Goal: Information Seeking & Learning: Learn about a topic

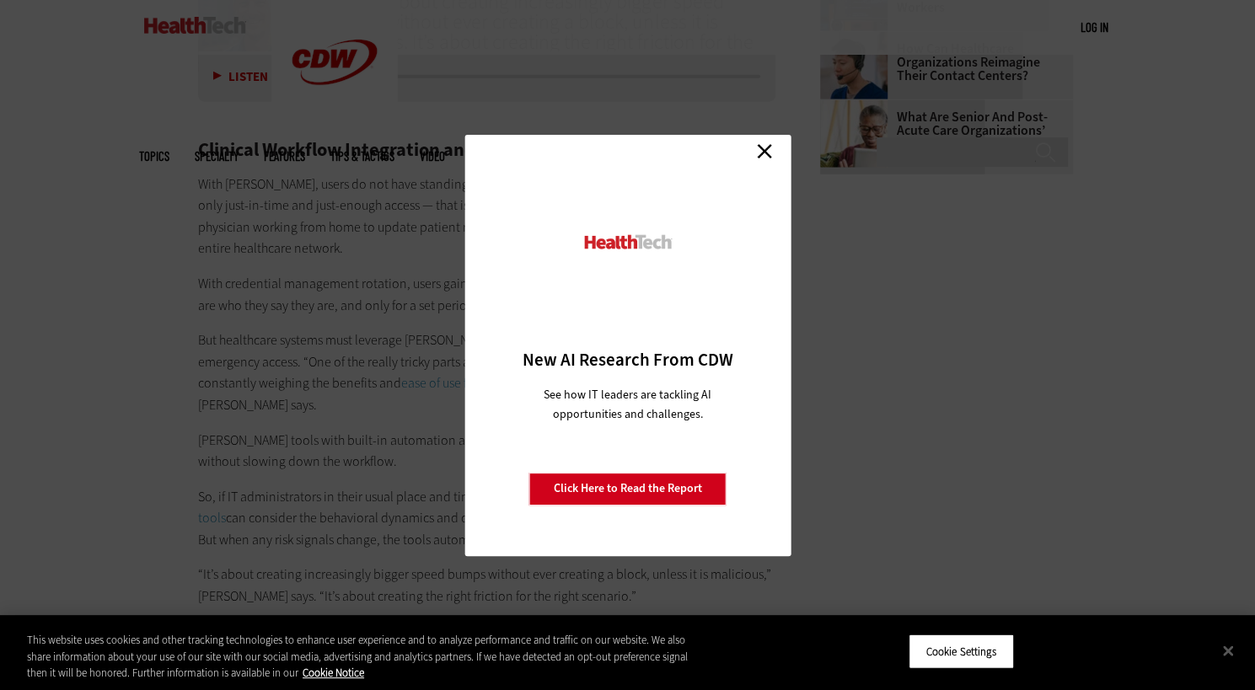
scroll to position [2509, 0]
click at [293, 297] on div "Close New AI Research From CDW See how IT leaders are tackling AI opportunities…" at bounding box center [627, 345] width 1255 height 690
click at [769, 148] on link "Close" at bounding box center [764, 151] width 25 height 25
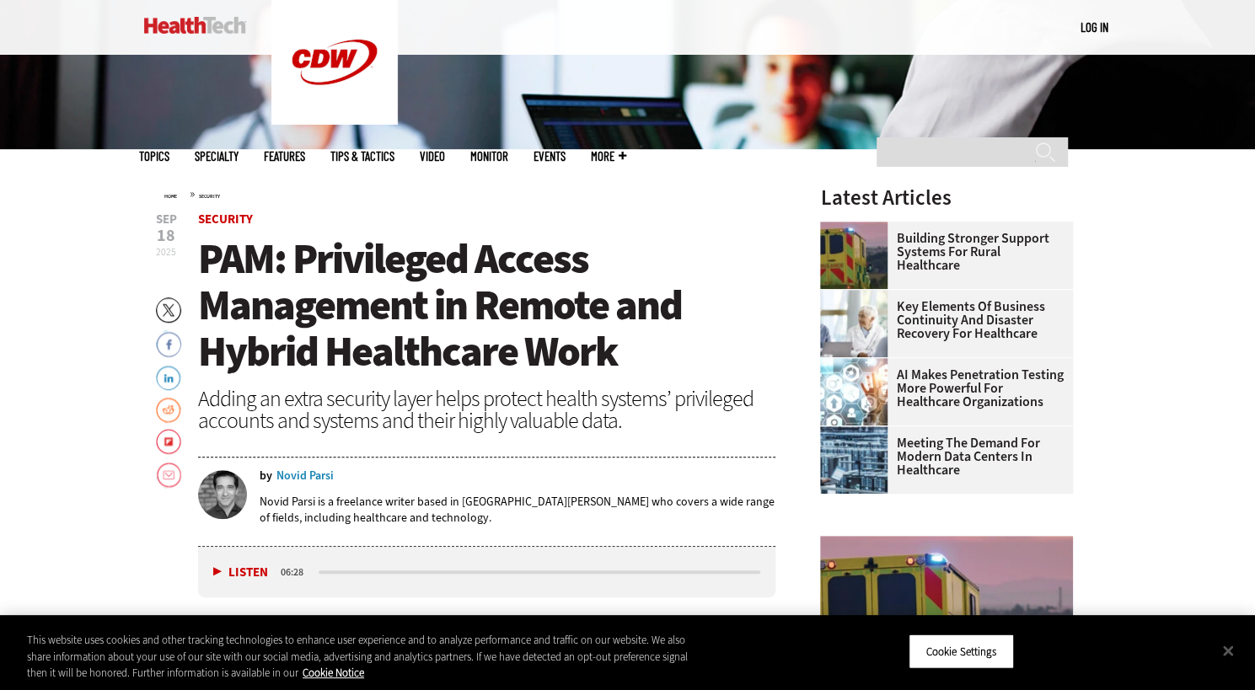
scroll to position [437, 0]
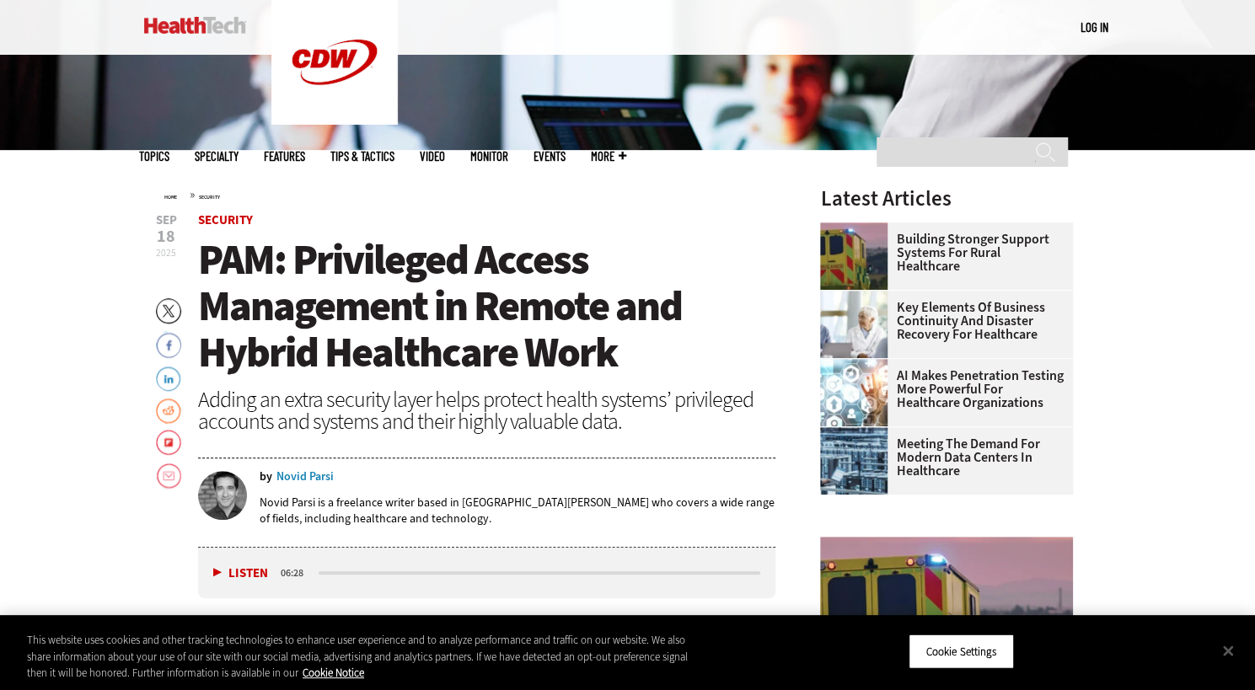
click at [339, 292] on span "PAM: Privileged Access Management in Remote and Hybrid Healthcare Work" at bounding box center [440, 306] width 484 height 148
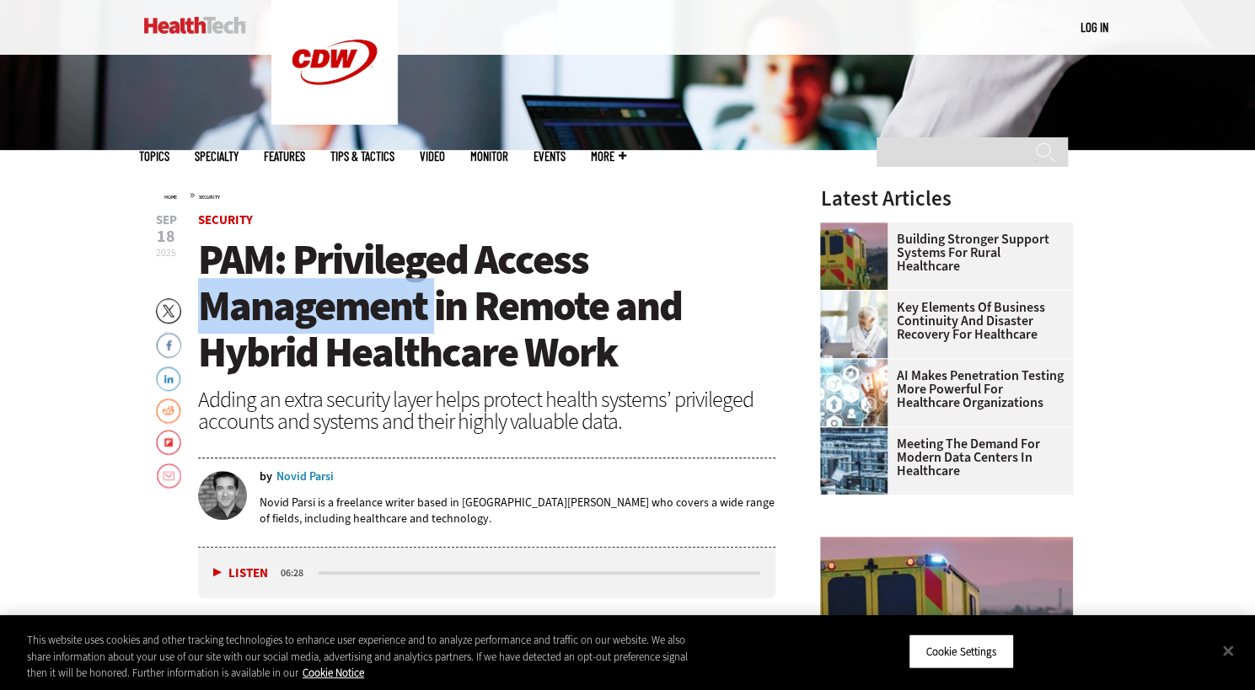
click at [339, 292] on span "PAM: Privileged Access Management in Remote and Hybrid Healthcare Work" at bounding box center [440, 306] width 484 height 148
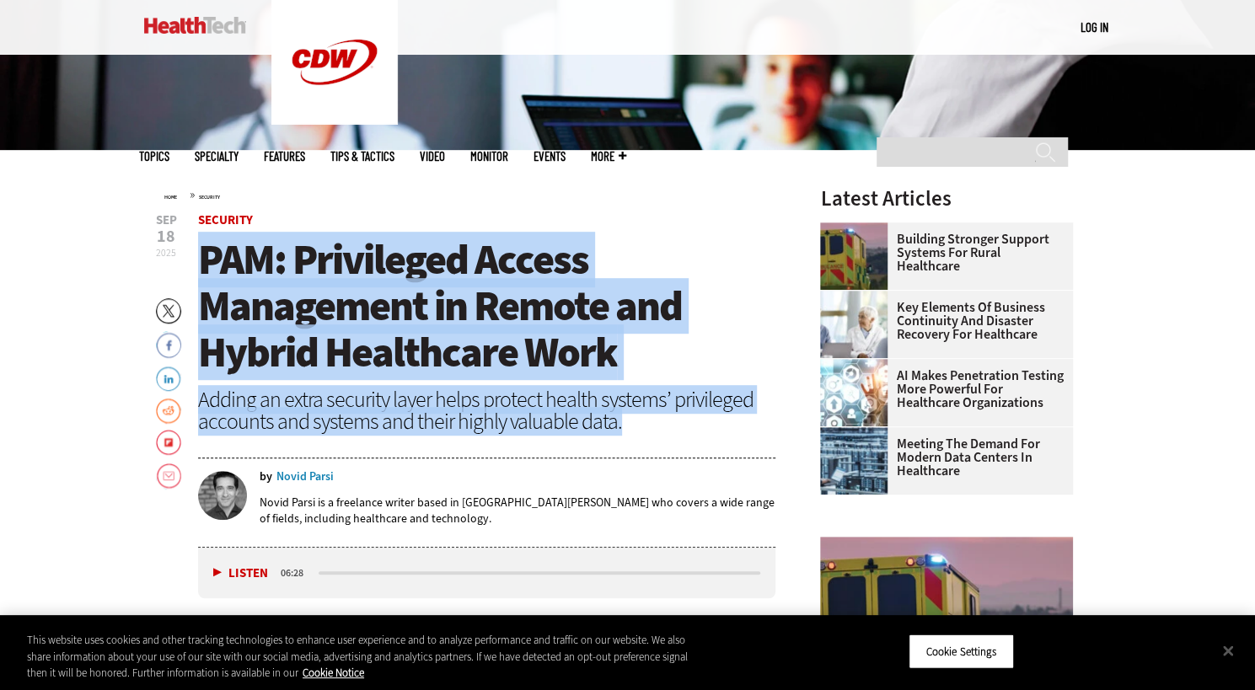
drag, startPoint x: 339, startPoint y: 292, endPoint x: 356, endPoint y: 410, distance: 118.3
click at [356, 410] on header "[DATE] Twitter Facebook LinkedIn Reddit Flipboard Email Security [PERSON_NAME]:…" at bounding box center [487, 380] width 578 height 333
copy header "[PERSON_NAME]: Privileged Access Management in Remote and Hybrid Healthcare Wor…"
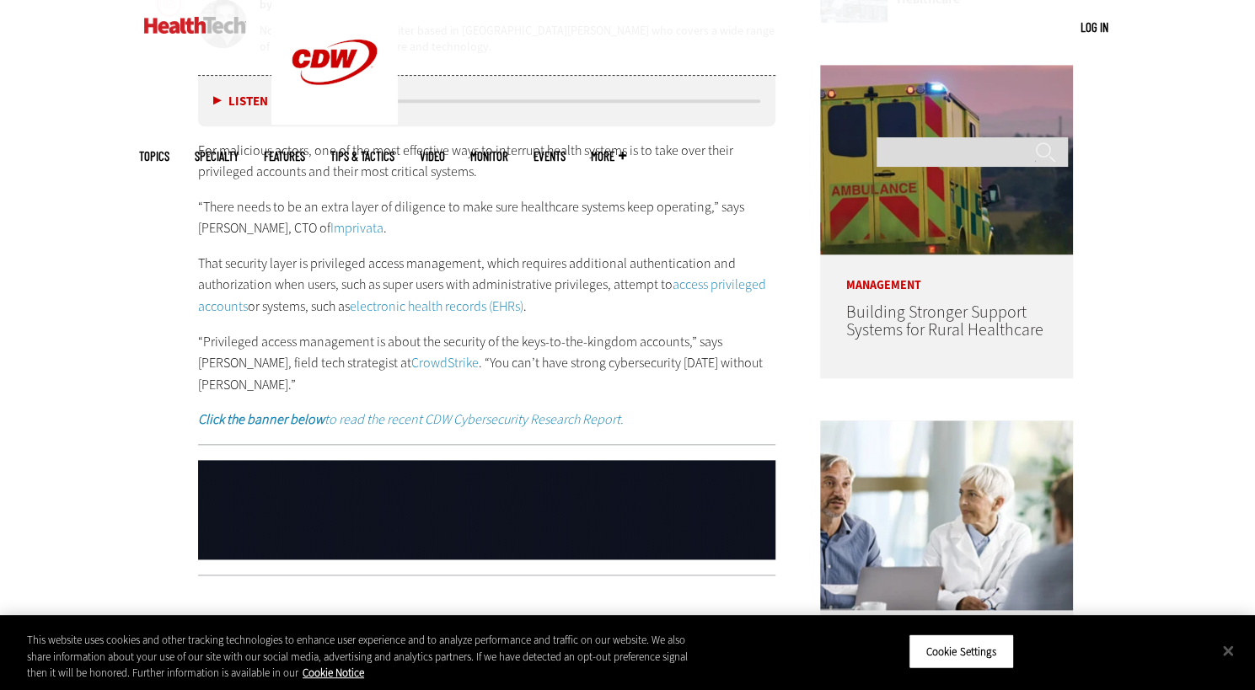
scroll to position [914, 0]
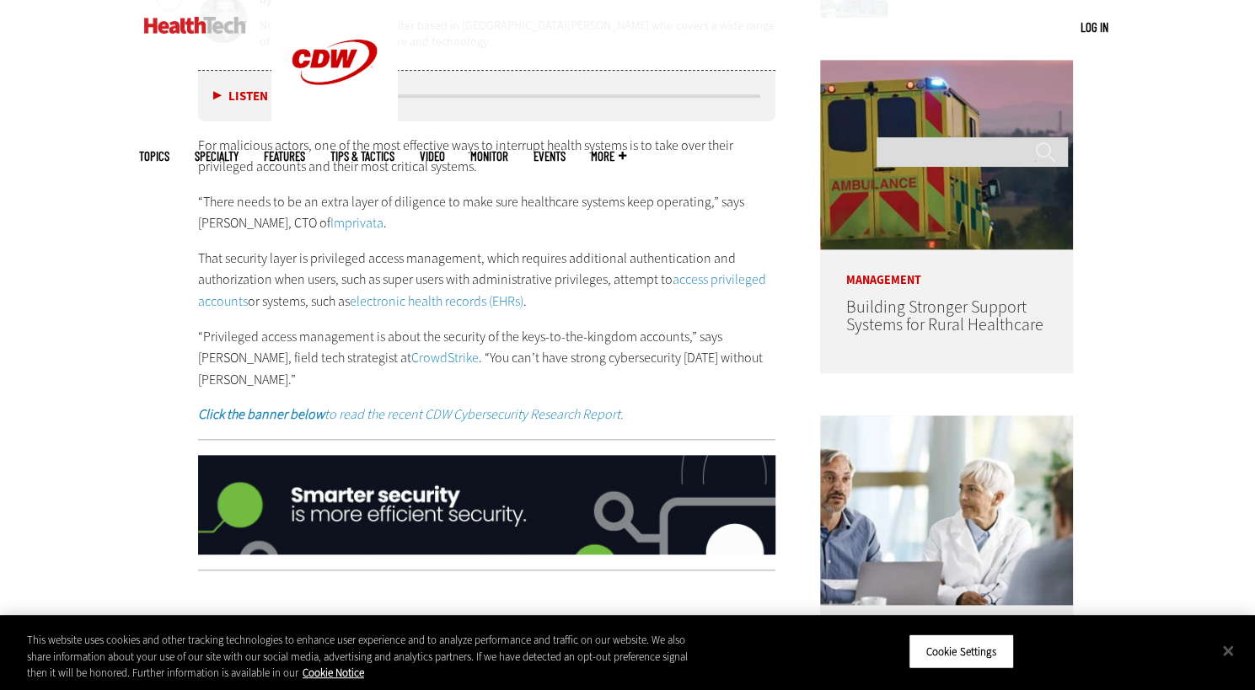
click at [344, 135] on p "For malicious actors, one of the most effective ways to interrupt health system…" at bounding box center [487, 156] width 578 height 43
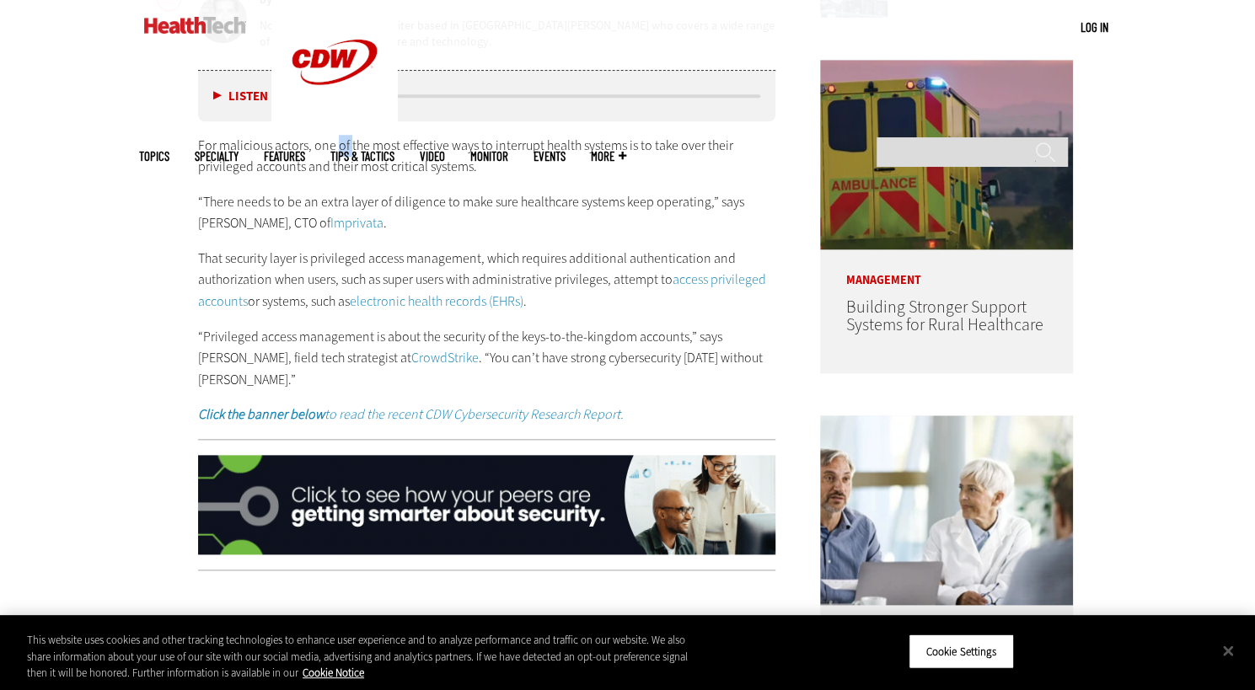
click at [344, 135] on p "For malicious actors, one of the most effective ways to interrupt health system…" at bounding box center [487, 156] width 578 height 43
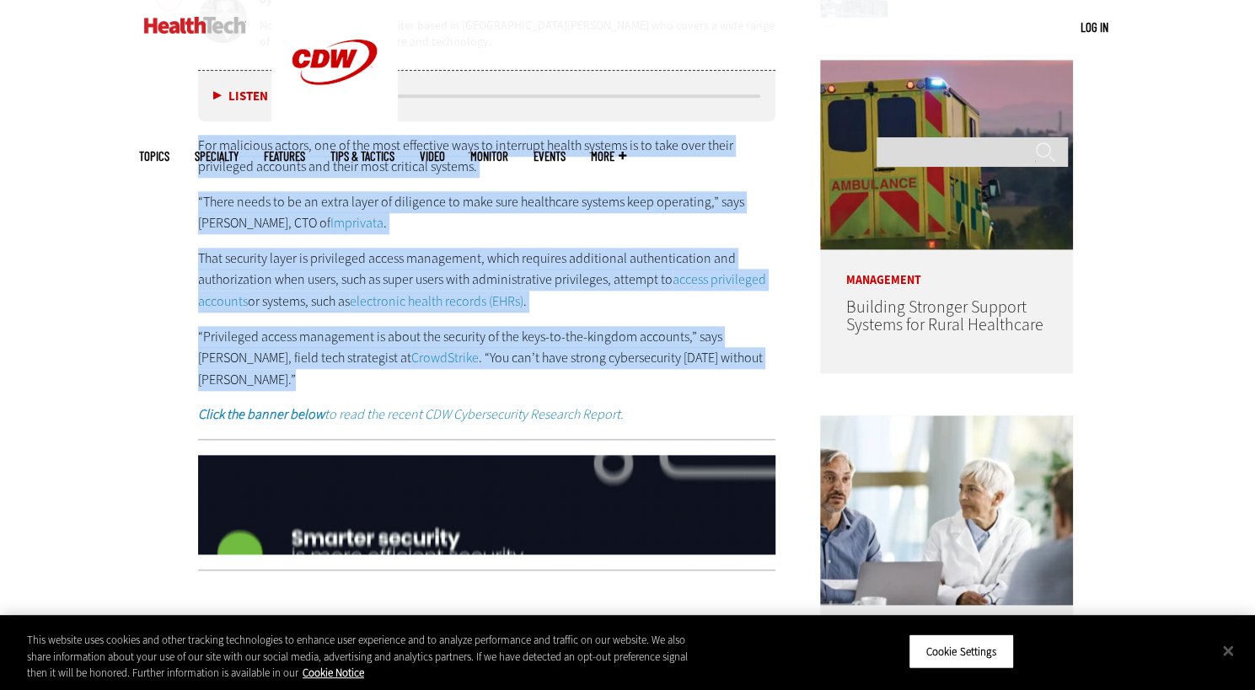
drag, startPoint x: 344, startPoint y: 135, endPoint x: 302, endPoint y: 326, distance: 195.9
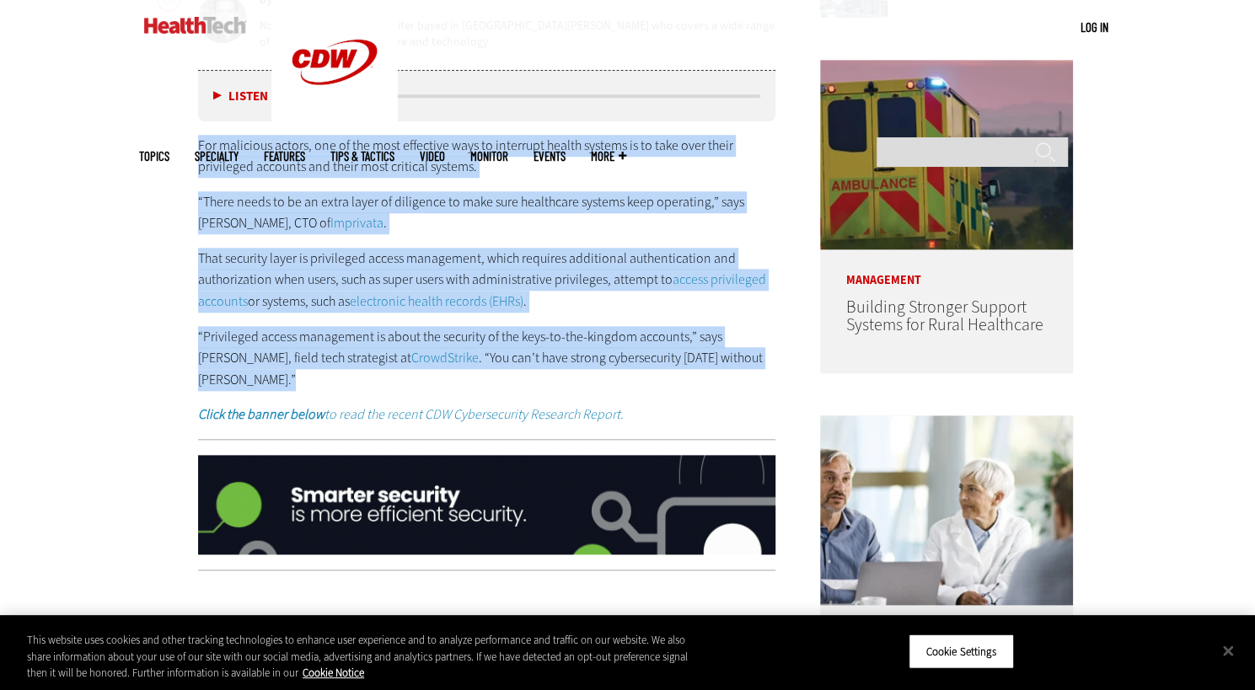
click at [302, 326] on div "For malicious actors, one of the most effective ways to interrupt health system…" at bounding box center [487, 281] width 578 height 292
copy div "For malicious actors, one of the most effective ways to interrupt health system…"
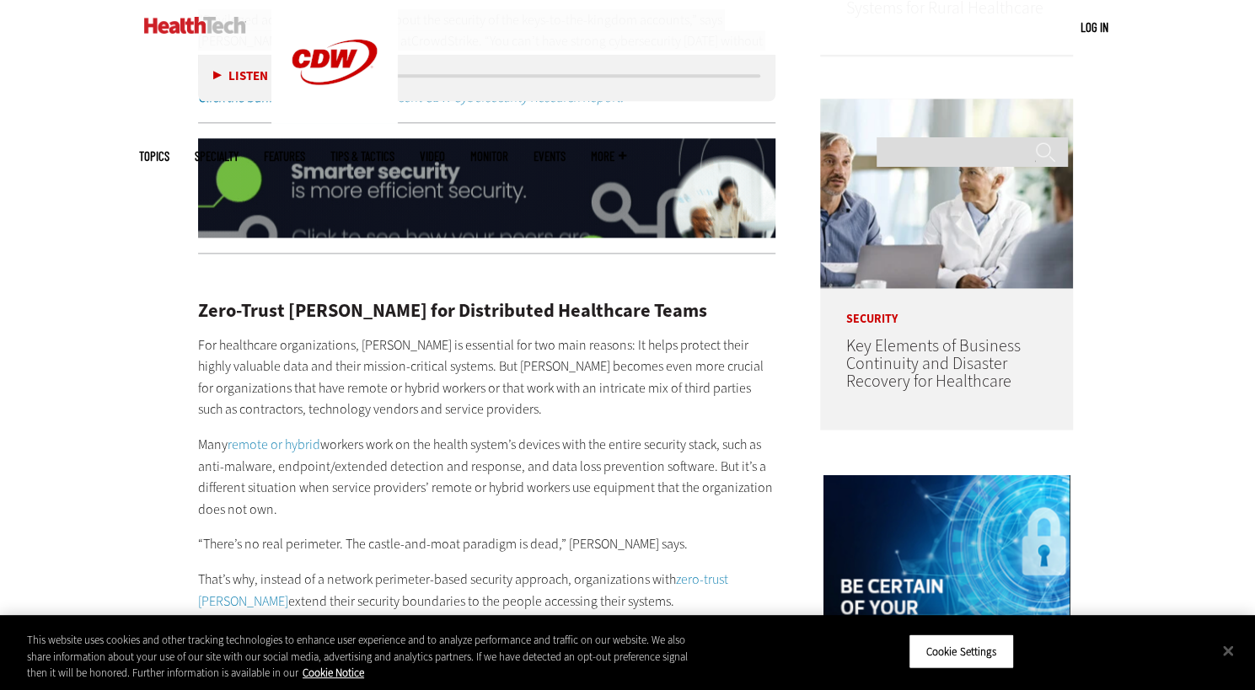
scroll to position [1287, 0]
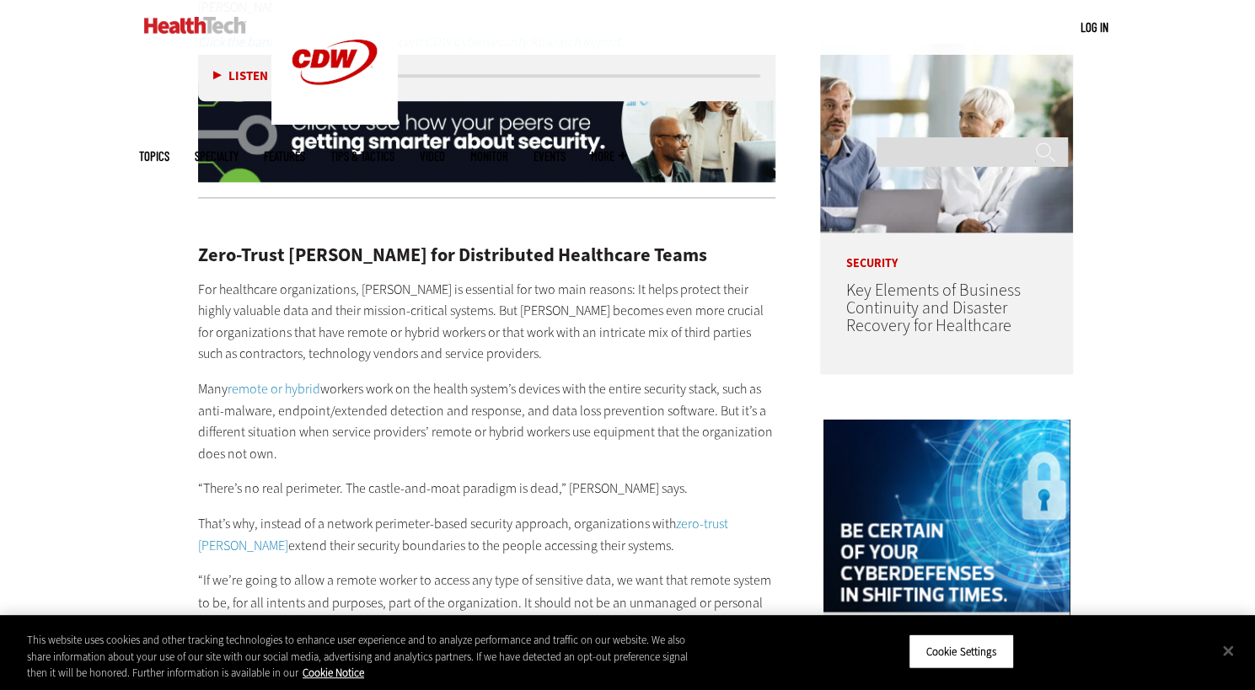
click at [366, 246] on h2 "Zero-Trust [PERSON_NAME] for Distributed Healthcare Teams" at bounding box center [487, 255] width 578 height 19
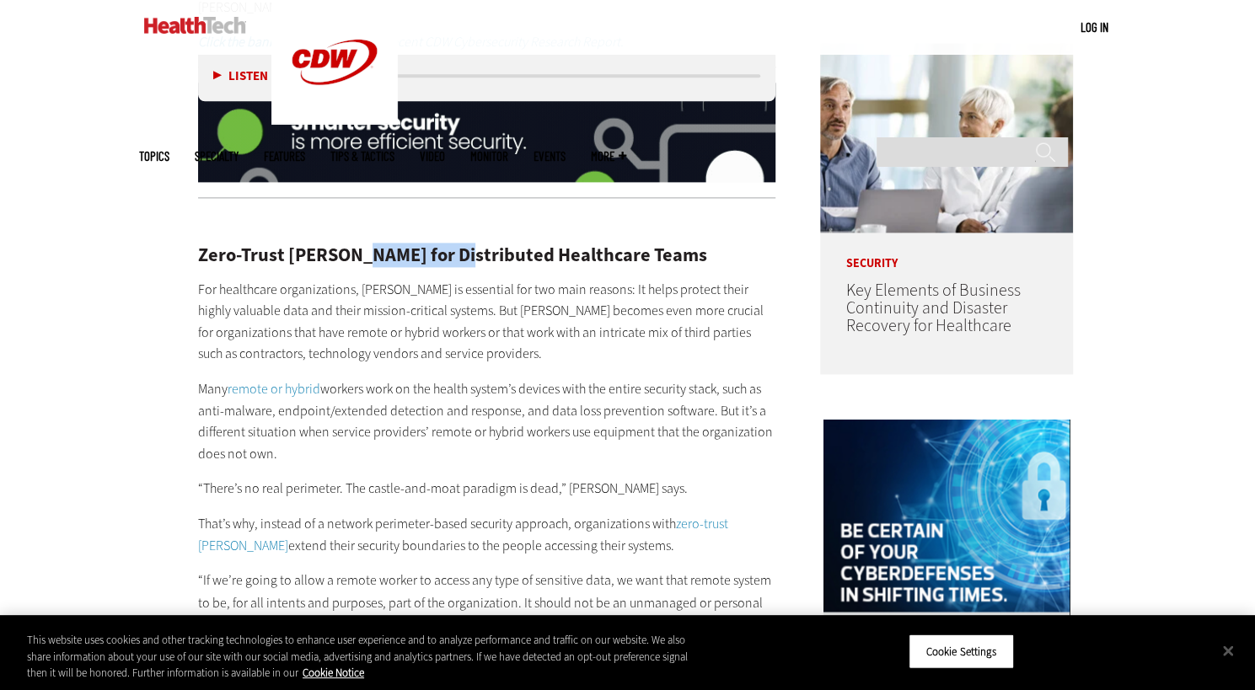
click at [366, 246] on h2 "Zero-Trust [PERSON_NAME] for Distributed Healthcare Teams" at bounding box center [487, 255] width 578 height 19
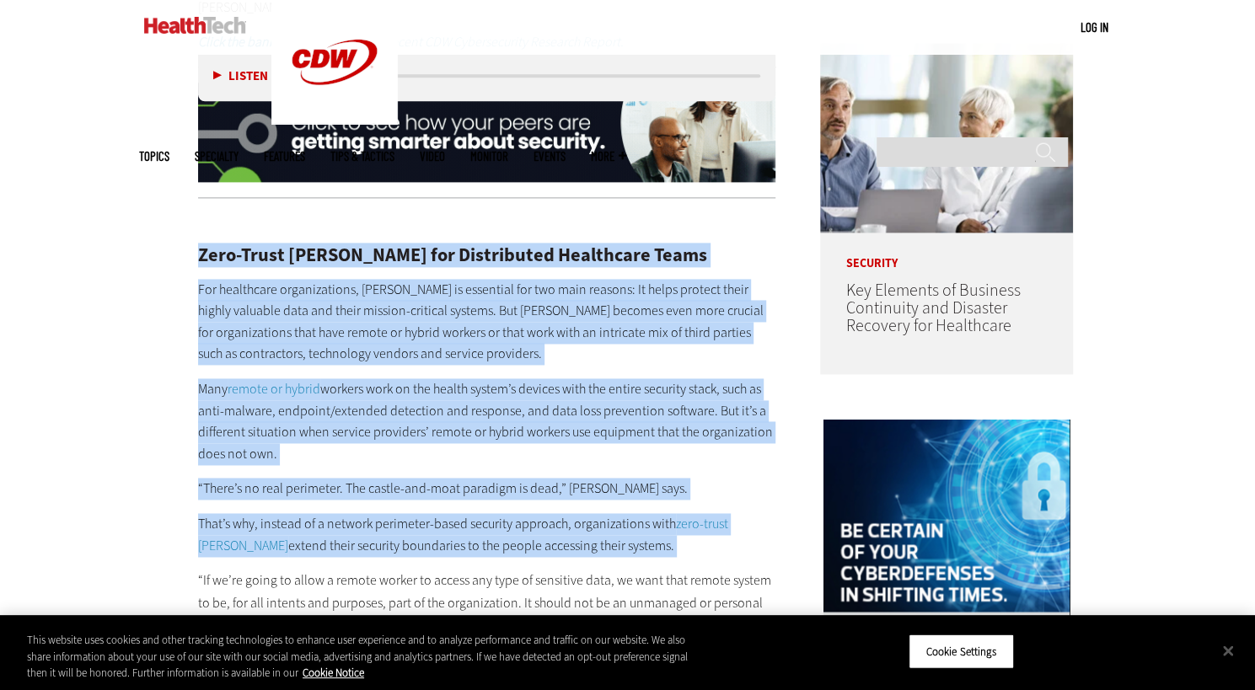
drag, startPoint x: 366, startPoint y: 228, endPoint x: 311, endPoint y: 495, distance: 272.7
click at [311, 495] on div "Zero-Trust [PERSON_NAME] for Distributed Healthcare Teams For healthcare organi…" at bounding box center [487, 681] width 578 height 938
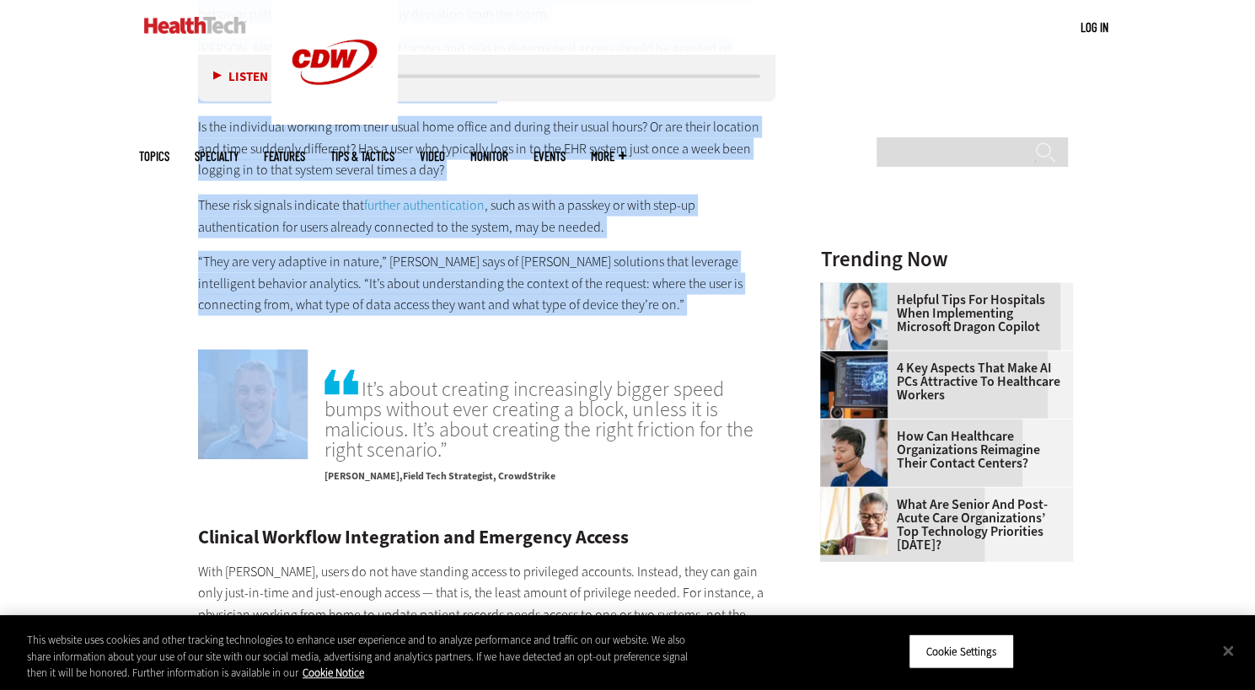
scroll to position [2119, 0]
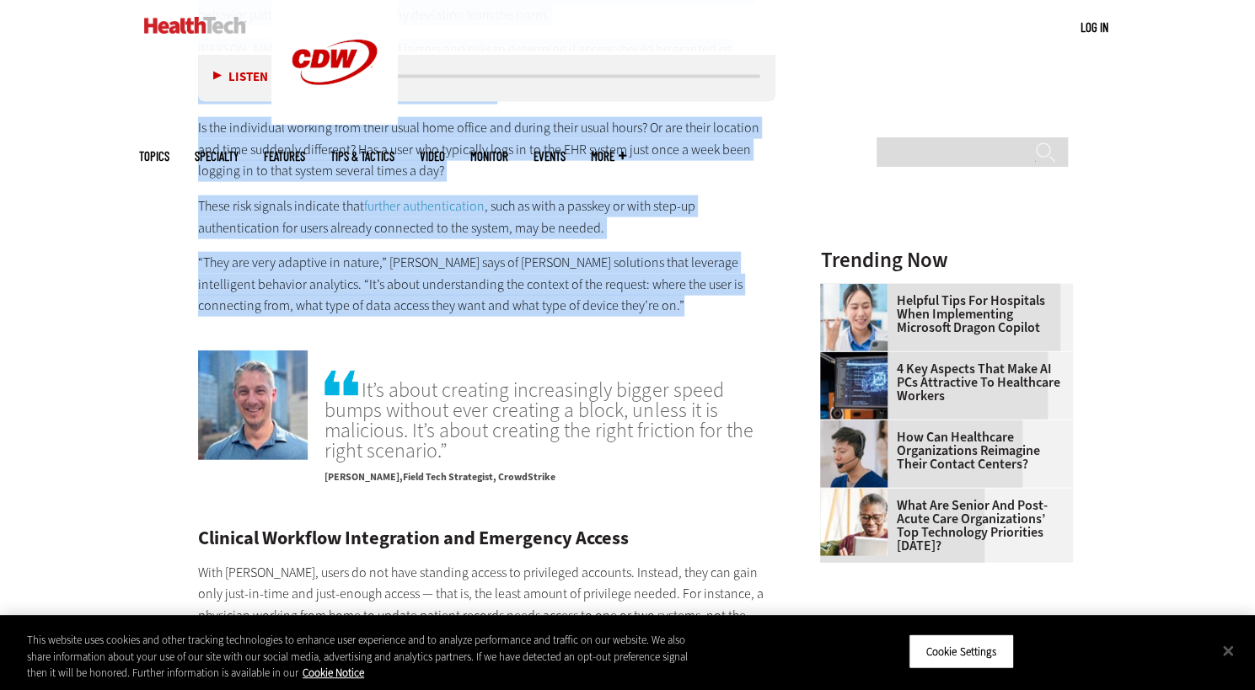
copy div "Lore-Ipsum DOL sit Ametconsect Adipiscing Elits Doe temporinci utlaboreetdol, M…"
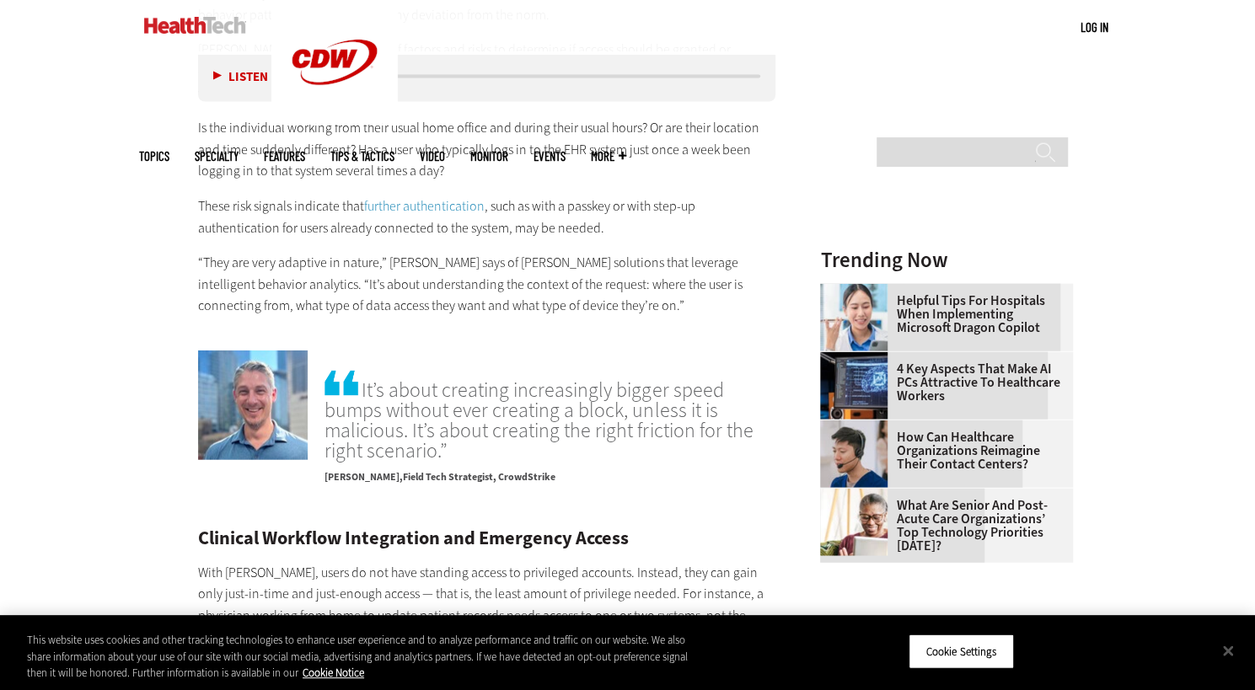
click at [266, 529] on h2 "Clinical Workflow Integration and Emergency Access" at bounding box center [487, 538] width 578 height 19
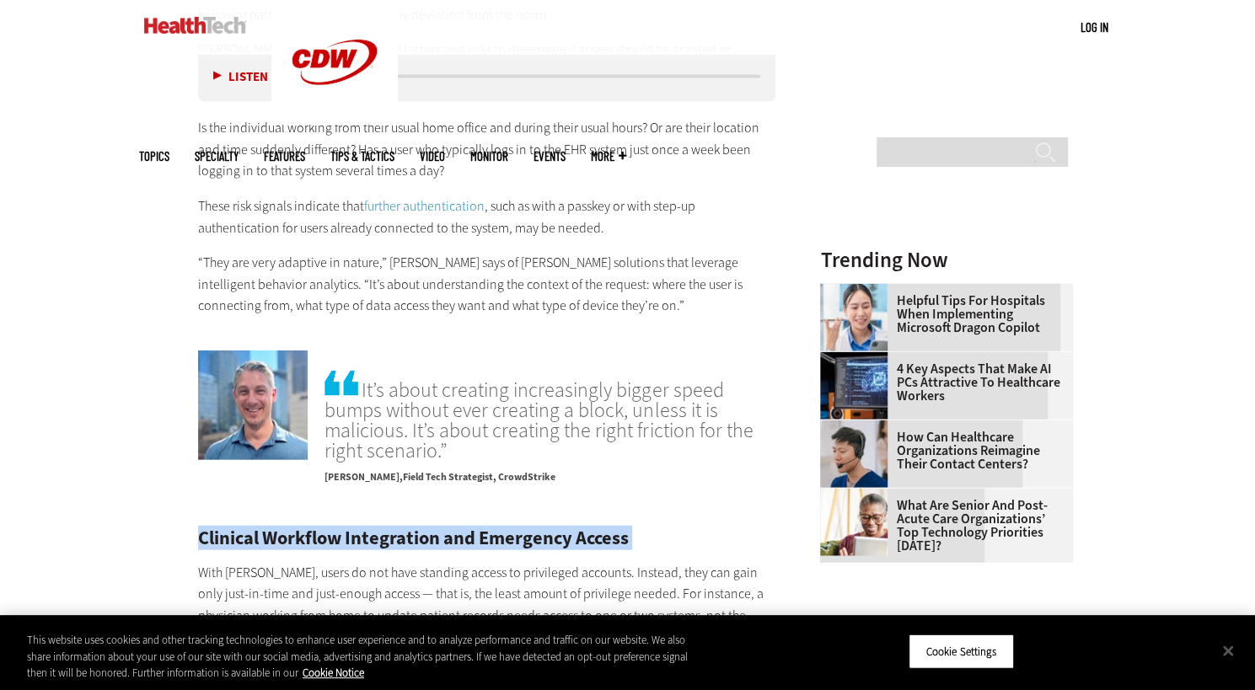
click at [266, 529] on h2 "Clinical Workflow Integration and Emergency Access" at bounding box center [487, 538] width 578 height 19
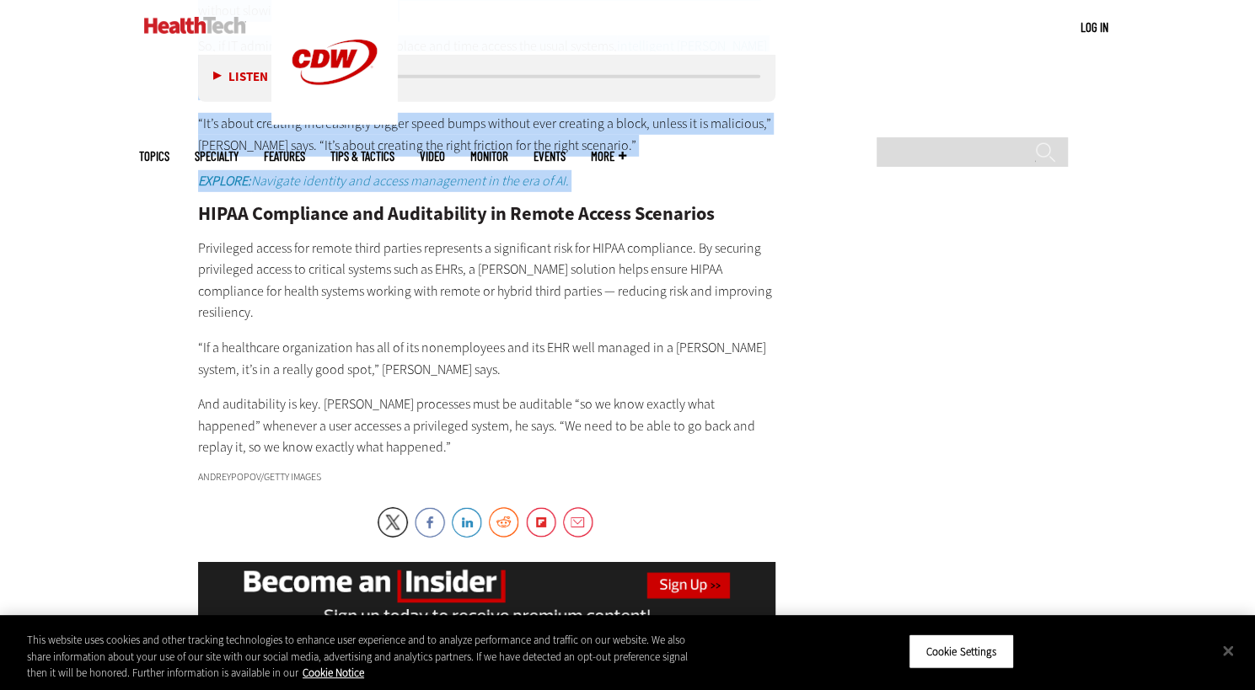
scroll to position [2959, 0]
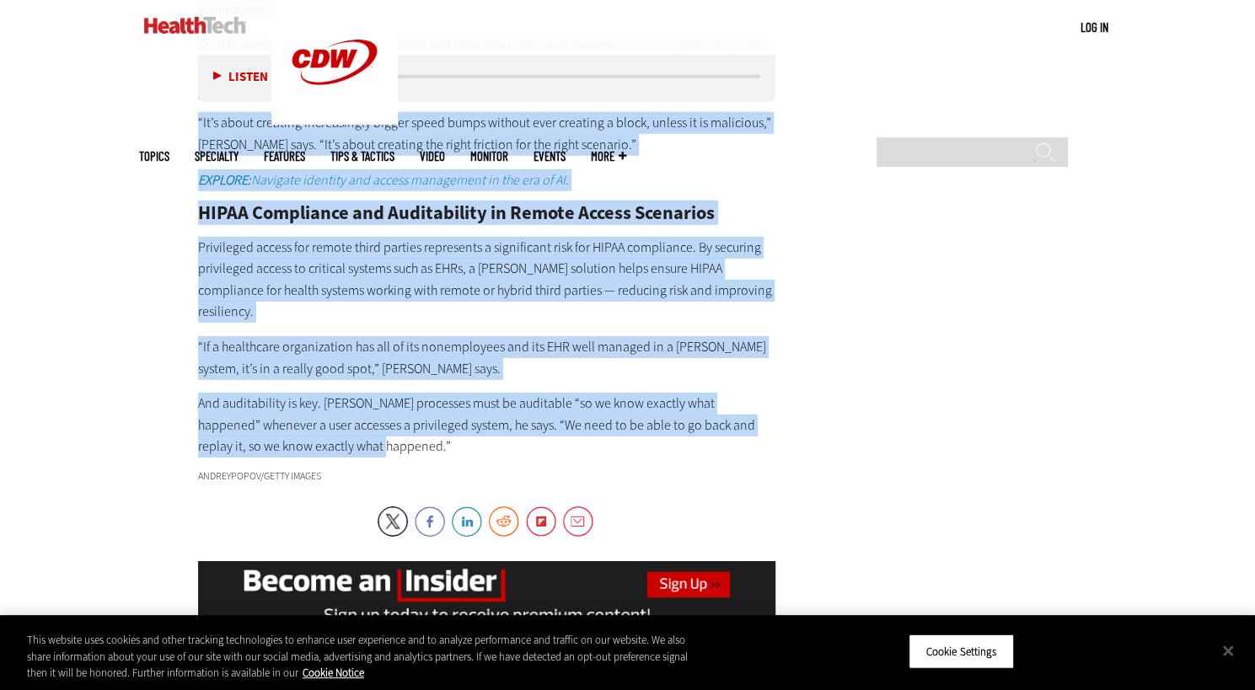
copy div "Loremips Dolorsit Ametconsect adi Elitseddo Eiusmo Temp INC, utlab et dol magn …"
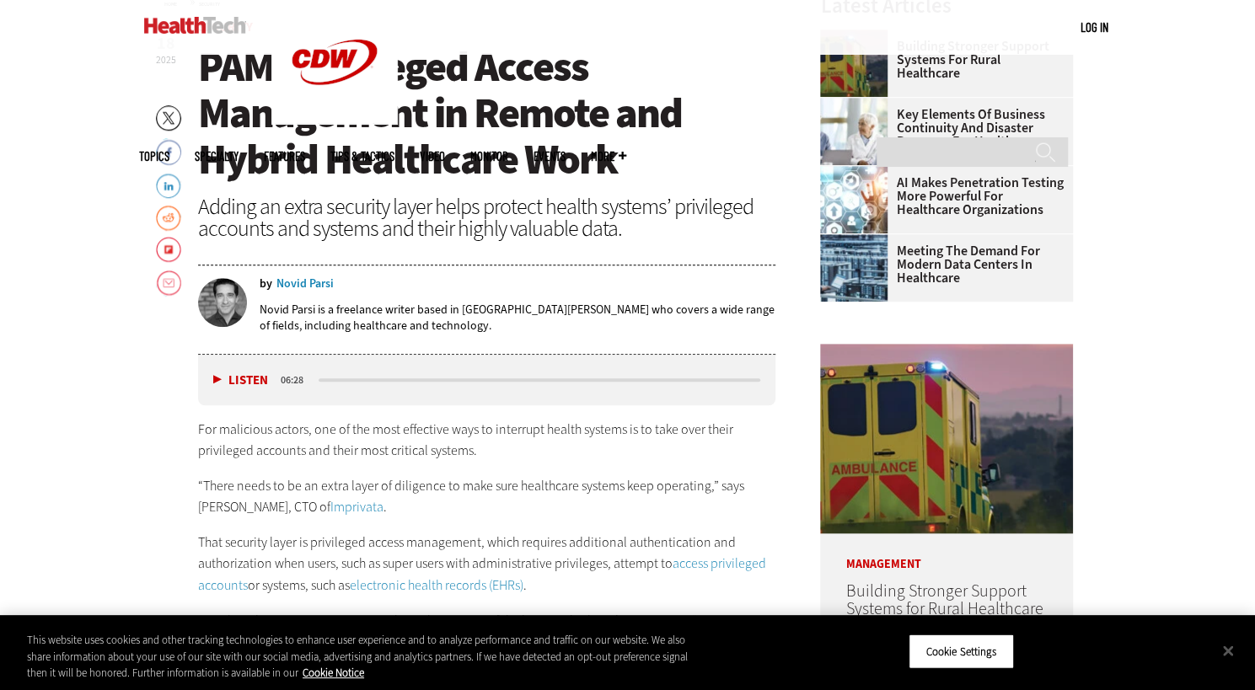
scroll to position [629, 0]
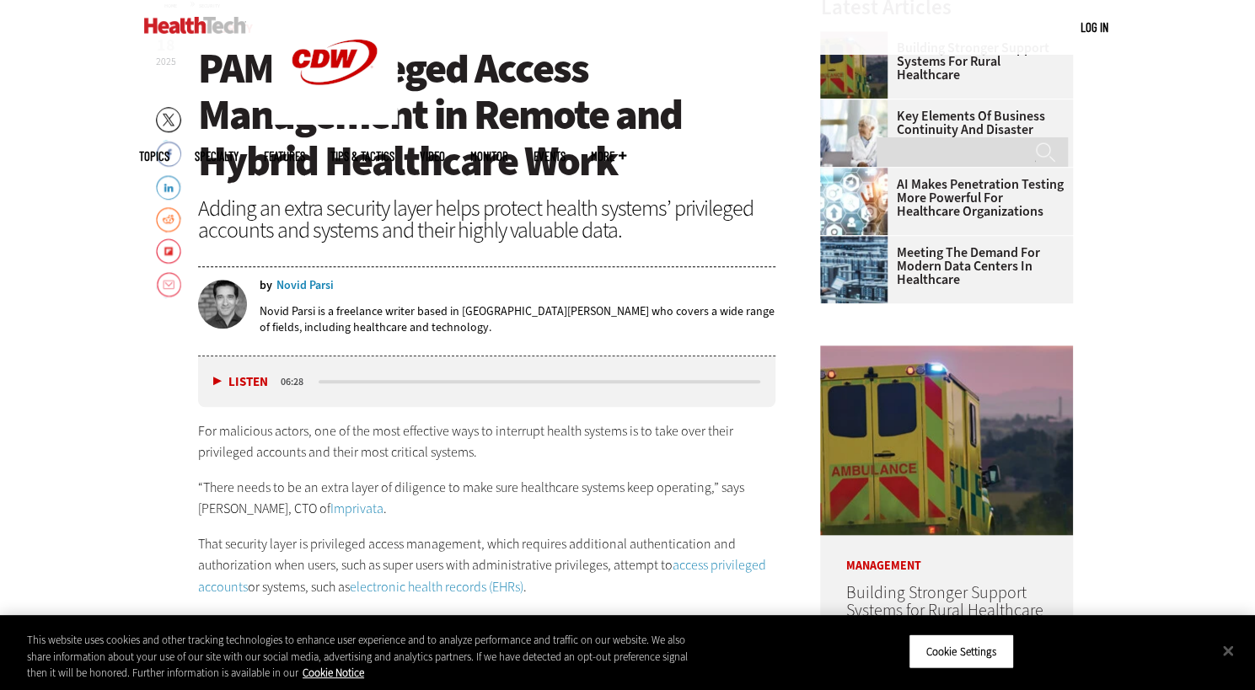
click at [440, 77] on span "PAM: Privileged Access Management in Remote and Hybrid Healthcare Work" at bounding box center [440, 114] width 484 height 148
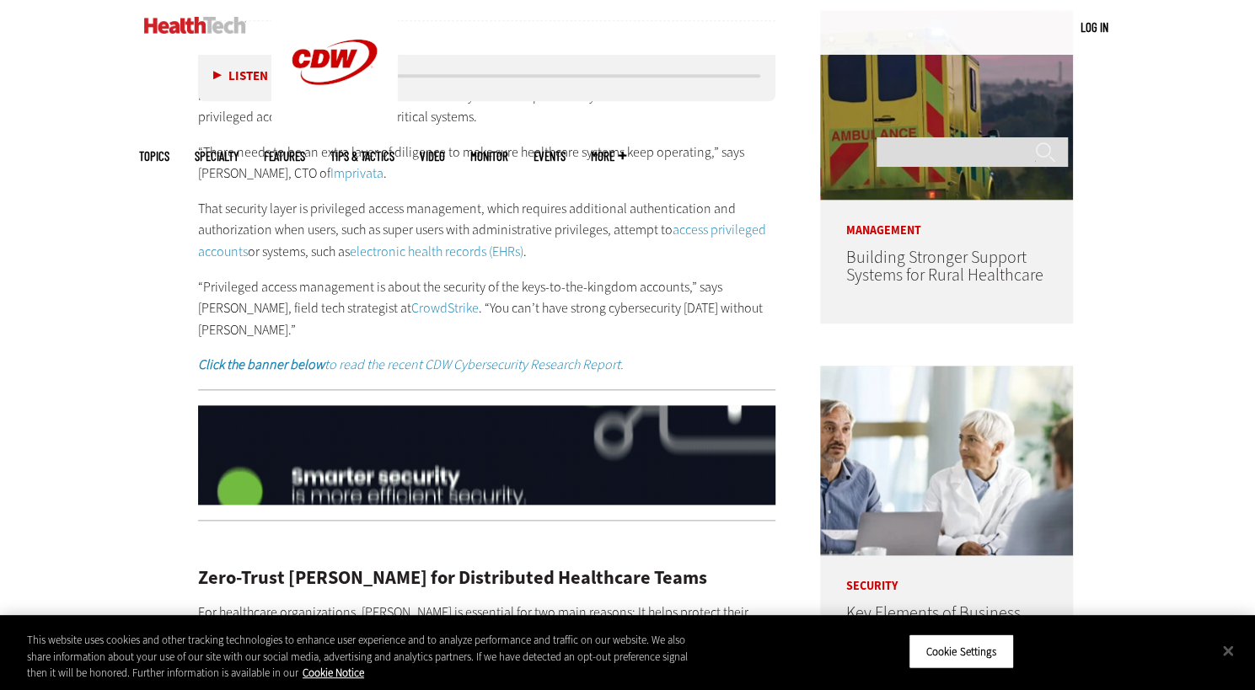
scroll to position [963, 0]
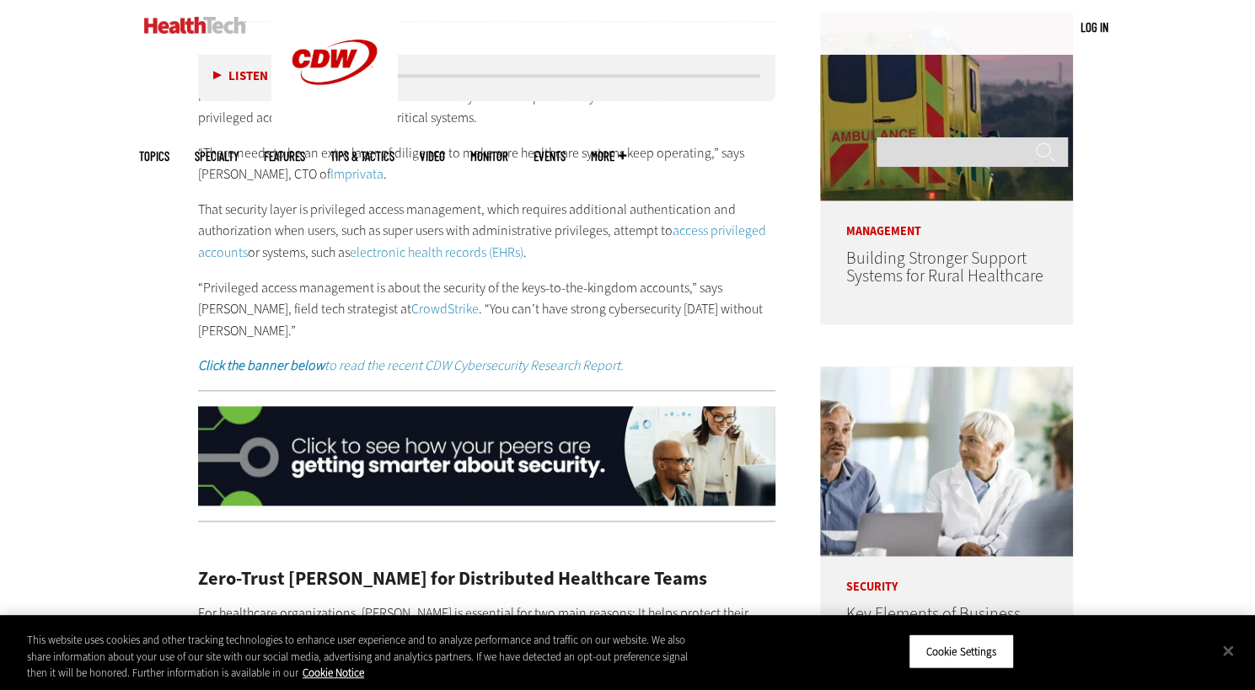
click at [549, 278] on p "“Privileged access management is about the security of the keys-to-the-kingdom …" at bounding box center [487, 309] width 578 height 65
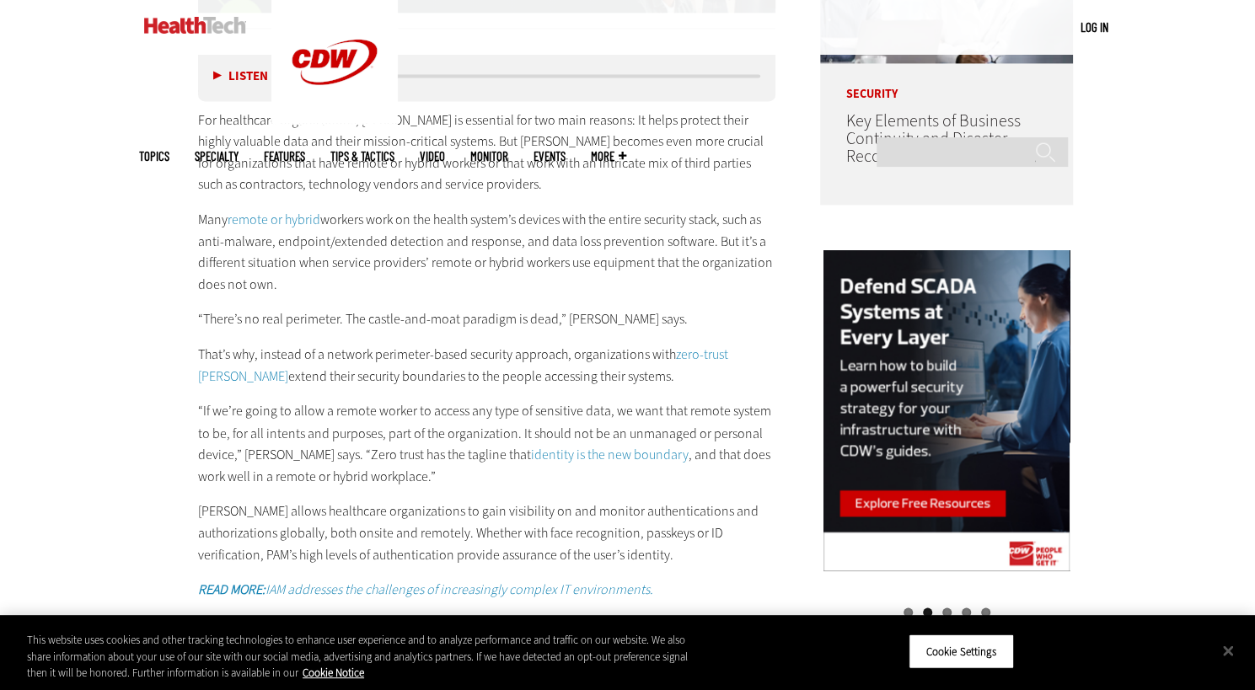
scroll to position [1457, 0]
click at [357, 308] on p "“There’s no real perimeter. The castle-and-moat paradigm is dead,” [PERSON_NAME…" at bounding box center [487, 319] width 578 height 22
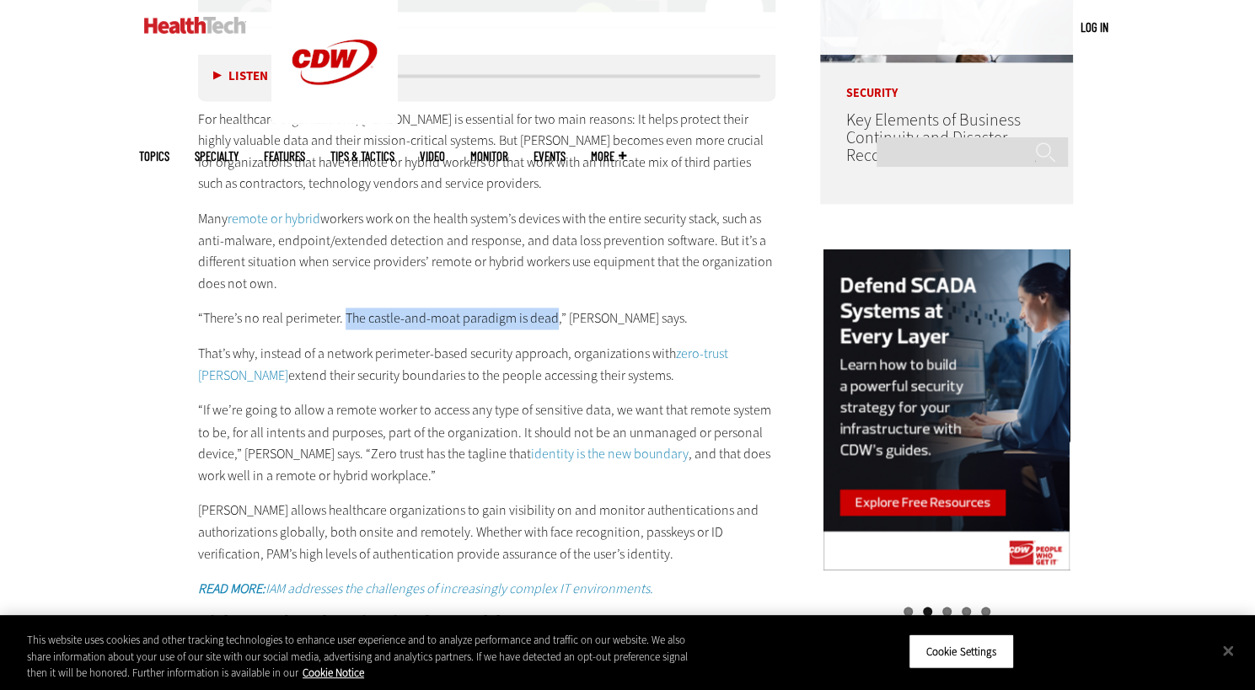
drag, startPoint x: 357, startPoint y: 292, endPoint x: 538, endPoint y: 297, distance: 181.3
click at [538, 308] on p "“There’s no real perimeter. The castle-and-moat paradigm is dead,” [PERSON_NAME…" at bounding box center [487, 319] width 578 height 22
copy p "The castle-and-moat paradigm is dead"
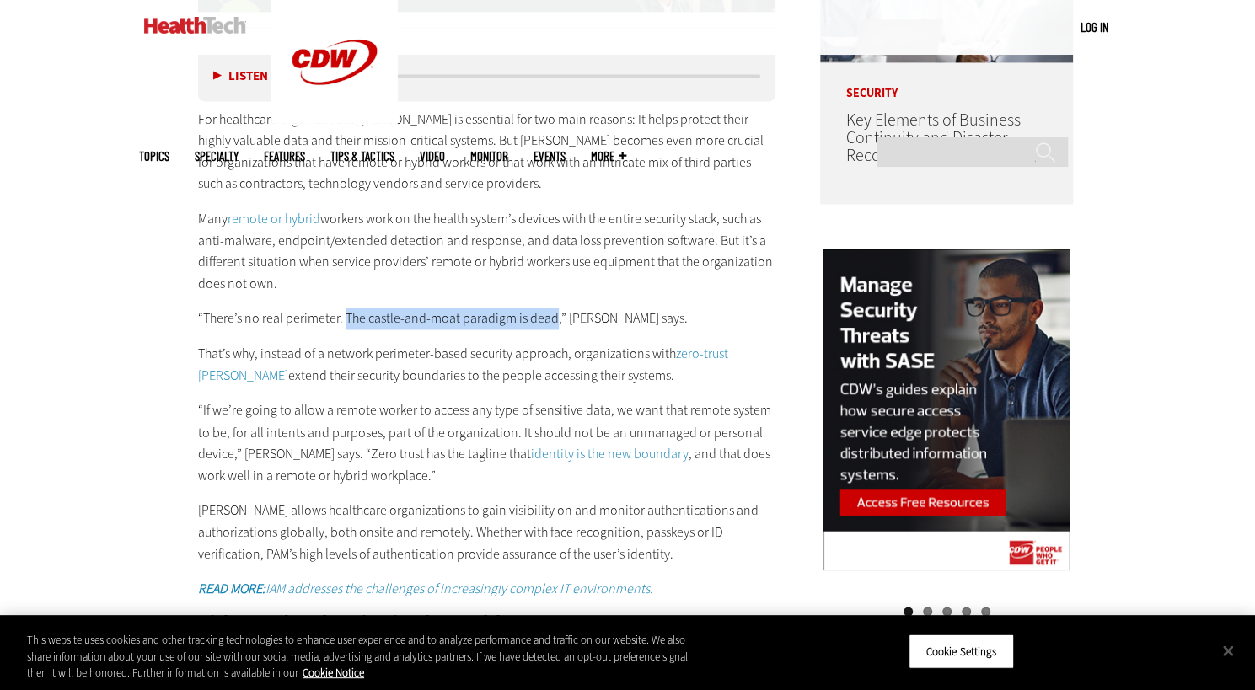
copy p "The castle-and-moat paradigm is dead"
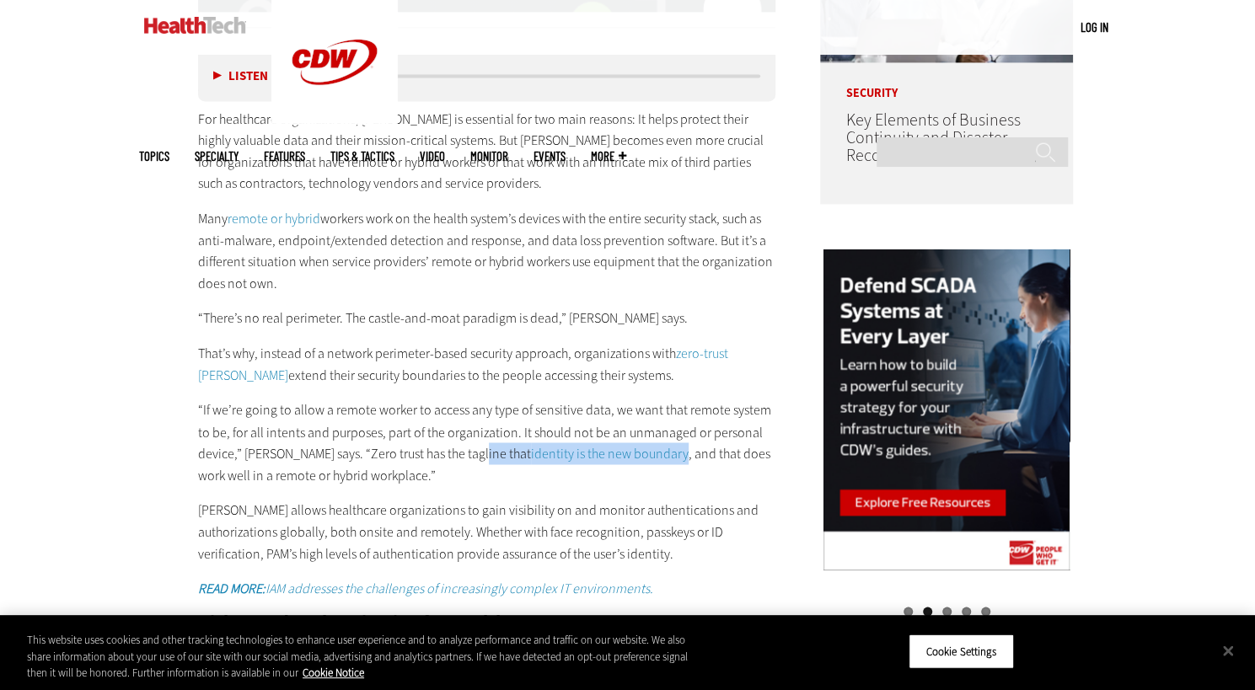
drag, startPoint x: 472, startPoint y: 428, endPoint x: 629, endPoint y: 439, distance: 158.0
click at [629, 439] on p "“If we’re going to allow a remote worker to access any type of sensitive data, …" at bounding box center [487, 442] width 578 height 86
copy p "identity is the new boundary"
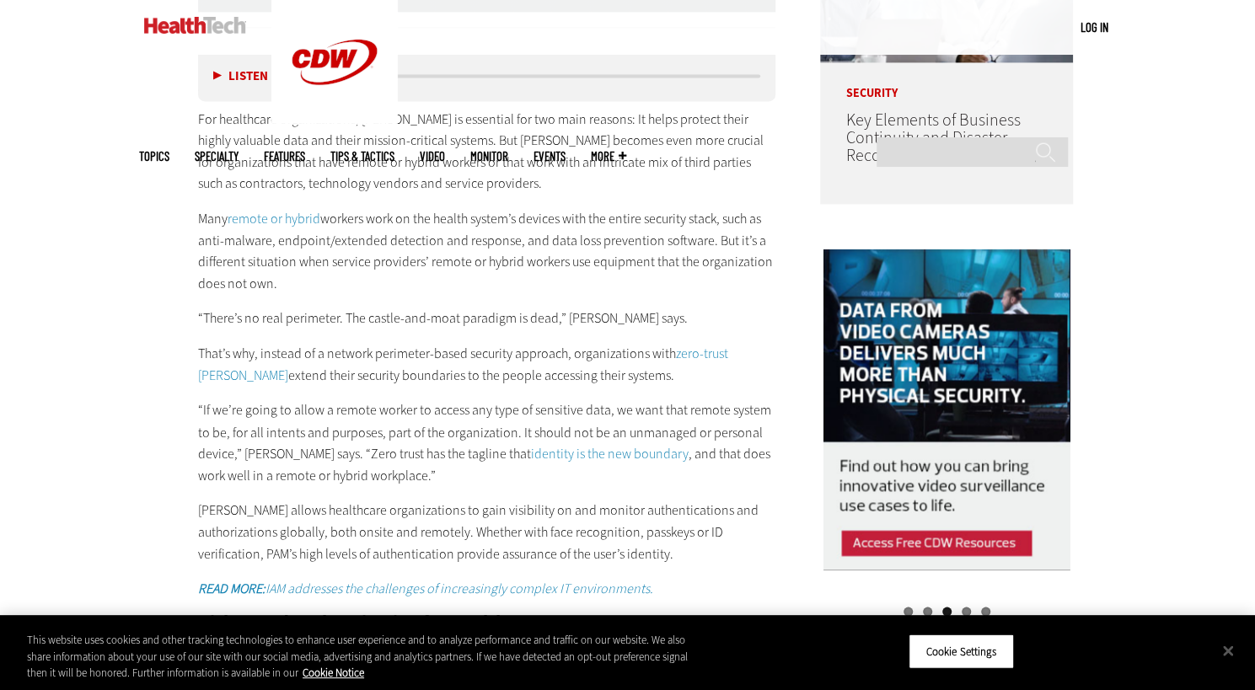
click at [569, 308] on p "“There’s no real perimeter. The castle-and-moat paradigm is dead,” [PERSON_NAME…" at bounding box center [487, 319] width 578 height 22
drag, startPoint x: 569, startPoint y: 287, endPoint x: 603, endPoint y: 292, distance: 34.1
click at [603, 308] on p "“There’s no real perimeter. The castle-and-moat paradigm is dead,” [PERSON_NAME…" at bounding box center [487, 319] width 578 height 22
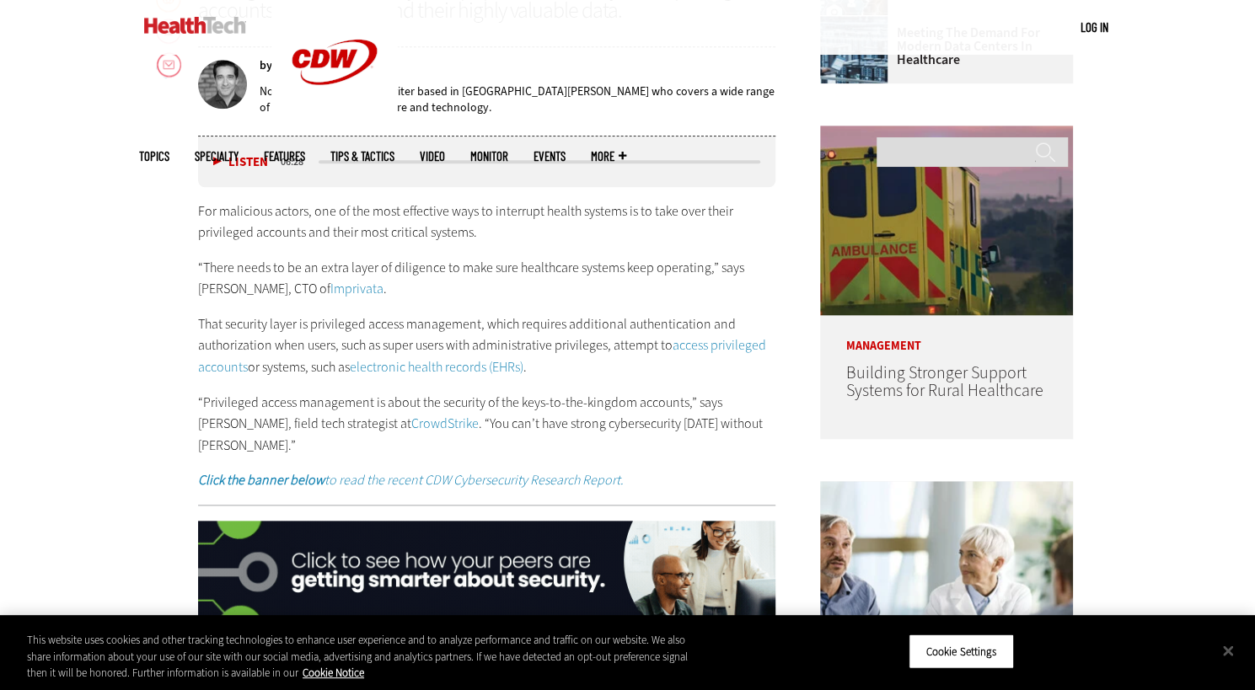
scroll to position [845, 0]
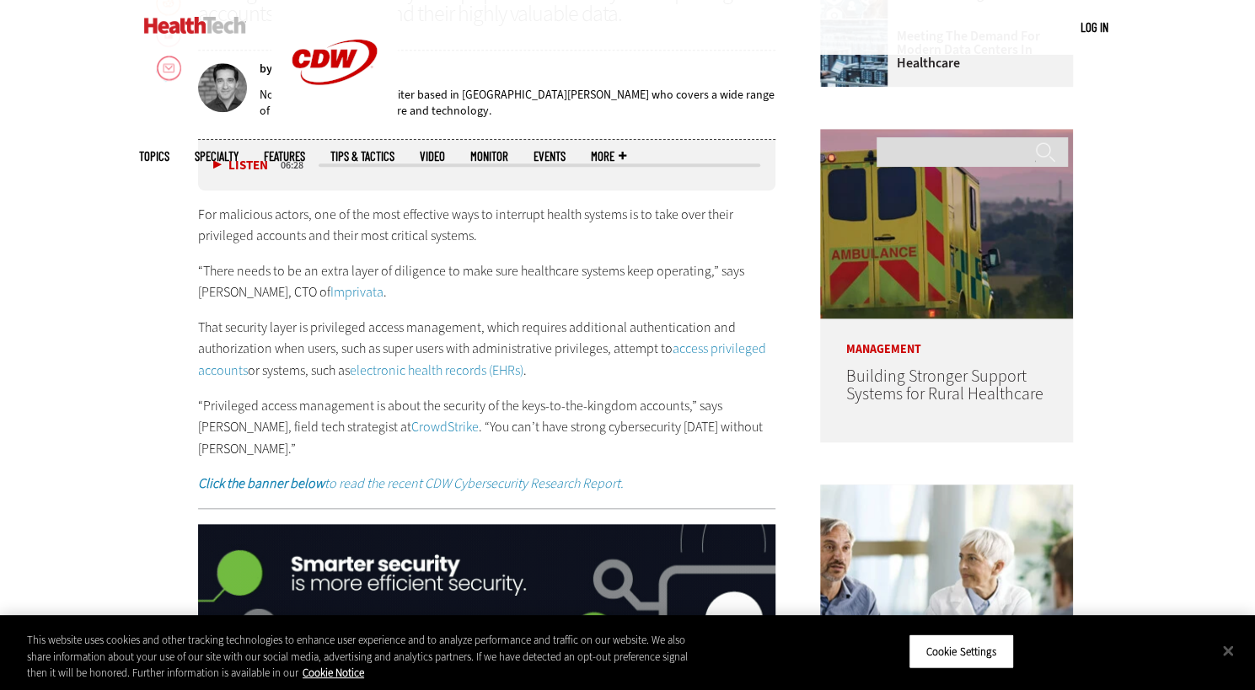
click at [747, 269] on p "“There needs to be an extra layer of diligence to make sure healthcare systems …" at bounding box center [487, 281] width 578 height 43
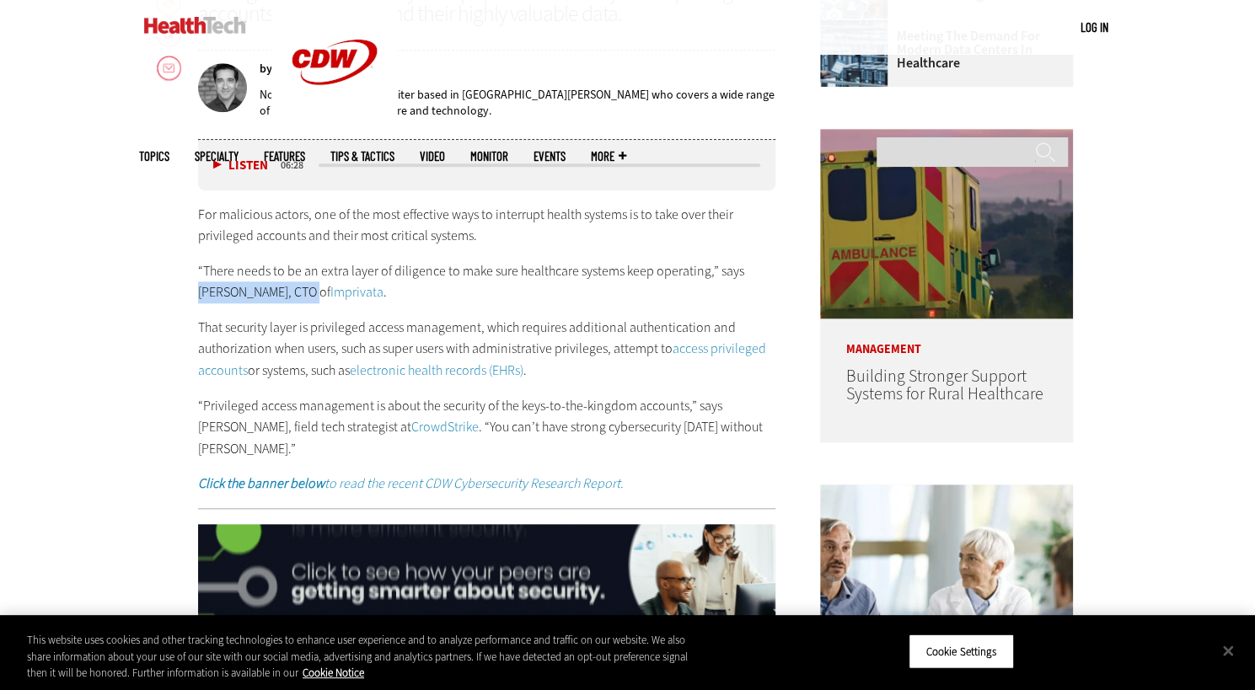
drag, startPoint x: 747, startPoint y: 269, endPoint x: 268, endPoint y: 281, distance: 478.8
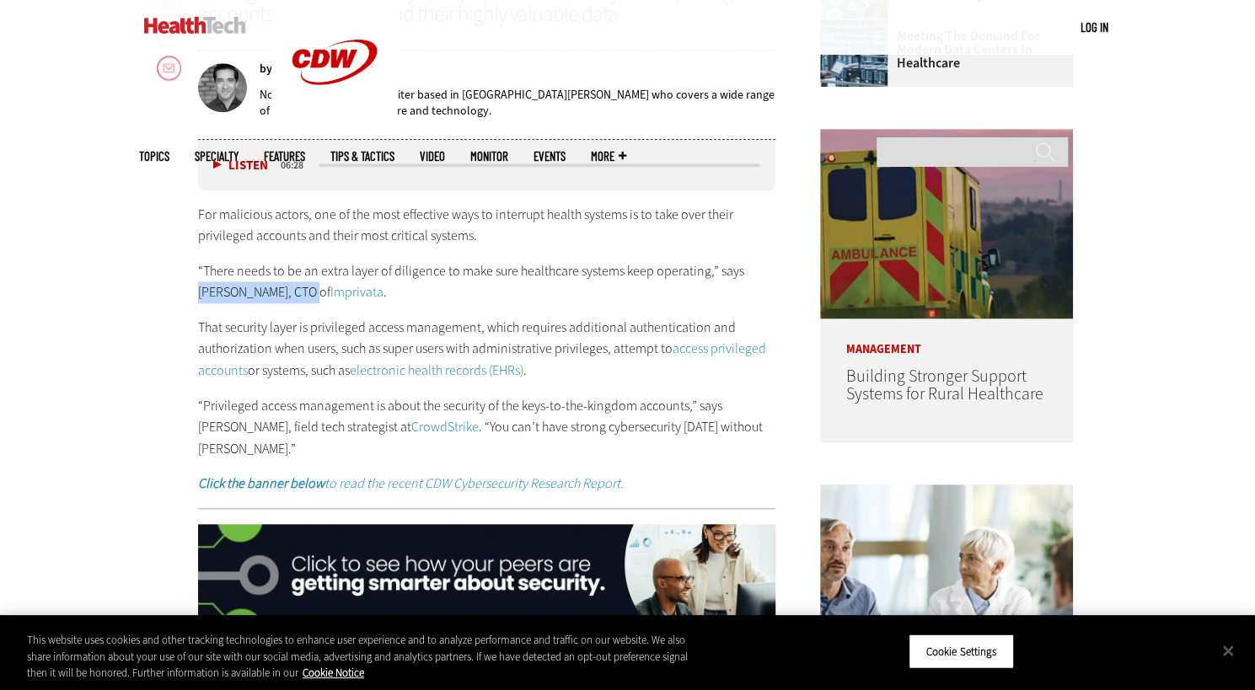
click at [268, 281] on p "“There needs to be an extra layer of diligence to make sure healthcare systems …" at bounding box center [487, 281] width 578 height 43
copy p "[PERSON_NAME]"
